Goal: Go to known website: Access a specific website the user already knows

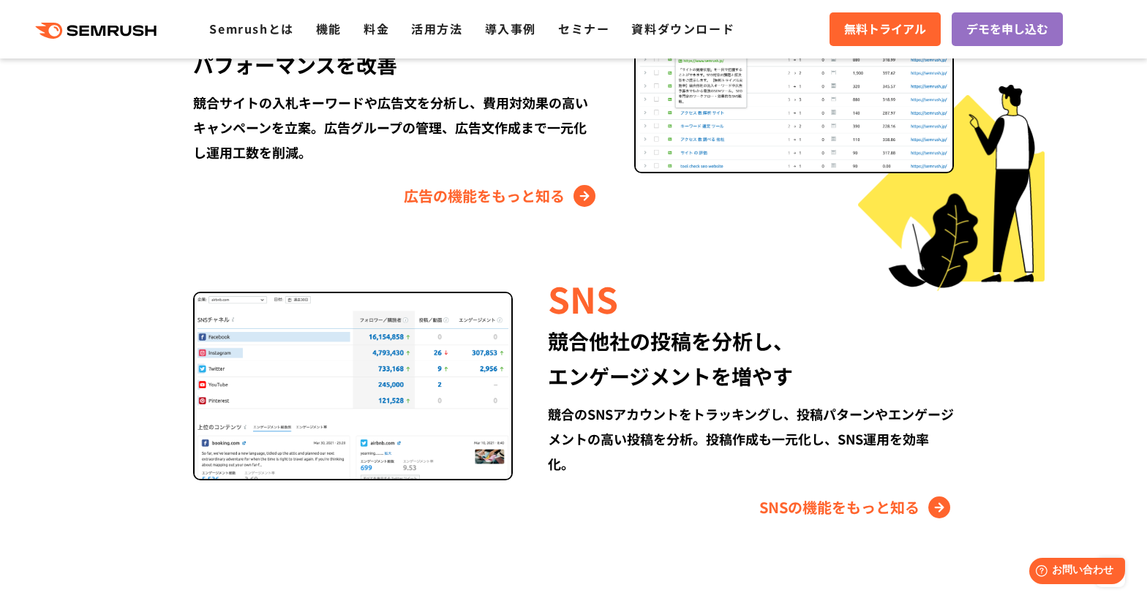
scroll to position [1976, 0]
